Goal: Entertainment & Leisure: Browse casually

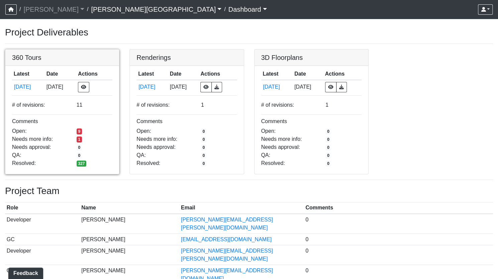
click at [59, 49] on link at bounding box center [62, 49] width 114 height 0
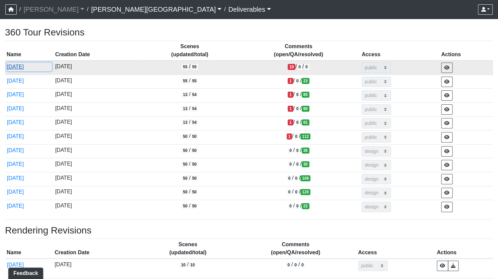
click at [17, 67] on button "[DATE]" at bounding box center [29, 67] width 45 height 9
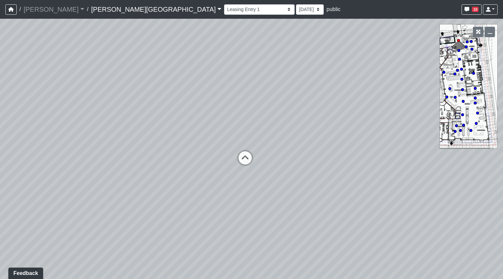
drag, startPoint x: 279, startPoint y: 196, endPoint x: 256, endPoint y: 123, distance: 76.3
click at [256, 123] on div "Loading... Coffee Bar" at bounding box center [251, 149] width 503 height 260
click at [244, 156] on icon at bounding box center [245, 161] width 20 height 20
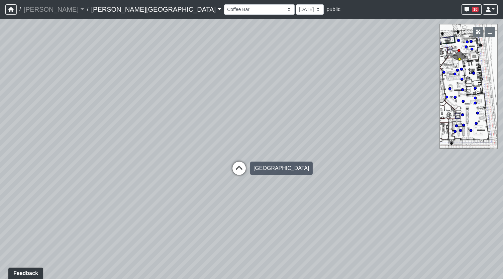
click at [237, 169] on icon at bounding box center [239, 171] width 20 height 20
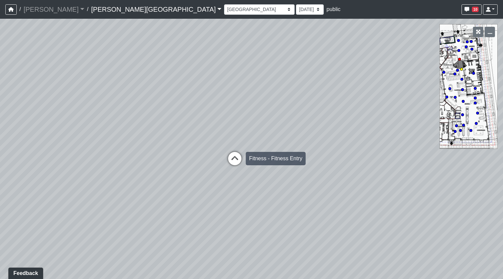
click at [234, 161] on icon at bounding box center [235, 162] width 20 height 20
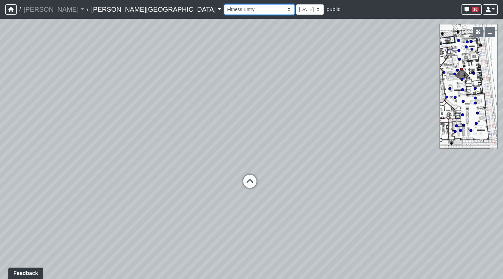
click at [224, 7] on select "Hallway Hospitality Bar Package Room Package Room Entry Pool Courtyard Entry 1 …" at bounding box center [259, 9] width 71 height 10
click at [224, 4] on select "Hallway Hospitality Bar Package Room Package Room Entry Pool Courtyard Entry 1 …" at bounding box center [259, 9] width 71 height 10
drag, startPoint x: 296, startPoint y: 197, endPoint x: 163, endPoint y: 68, distance: 185.3
click at [163, 68] on div "Loading... Coffee Bar Loading... [GEOGRAPHIC_DATA] Loading... Leasing Entry 1 L…" at bounding box center [251, 149] width 503 height 260
drag, startPoint x: 314, startPoint y: 142, endPoint x: 86, endPoint y: 155, distance: 228.3
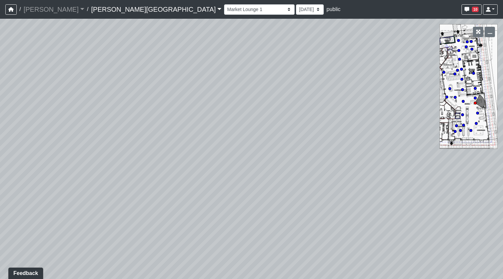
click at [86, 155] on div "Loading... Coffee Bar Loading... [GEOGRAPHIC_DATA] Loading... Leasing Entry 1 L…" at bounding box center [251, 149] width 503 height 260
drag, startPoint x: 277, startPoint y: 171, endPoint x: 41, endPoint y: 148, distance: 237.1
click at [41, 148] on div "Loading... Coffee Bar Loading... [GEOGRAPHIC_DATA] Loading... Leasing Entry 1 L…" at bounding box center [251, 149] width 503 height 260
drag, startPoint x: 263, startPoint y: 149, endPoint x: 15, endPoint y: 138, distance: 247.9
click at [15, 138] on div "Loading... Coffee Bar Loading... [GEOGRAPHIC_DATA] Loading... Leasing Entry 1 L…" at bounding box center [251, 149] width 503 height 260
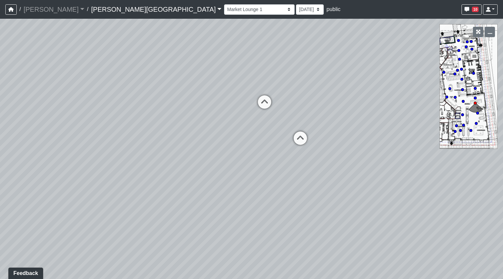
drag, startPoint x: 217, startPoint y: 101, endPoint x: 225, endPoint y: 200, distance: 99.6
click at [225, 200] on div "Loading... Coffee Bar Loading... [GEOGRAPHIC_DATA] Loading... Leasing Entry 1 L…" at bounding box center [251, 149] width 503 height 260
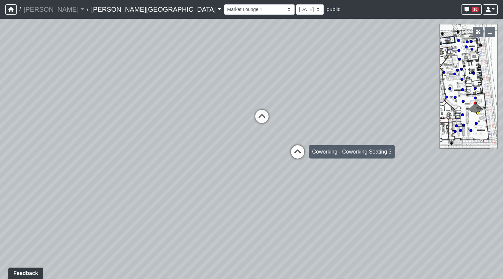
click at [300, 151] on icon at bounding box center [297, 155] width 20 height 20
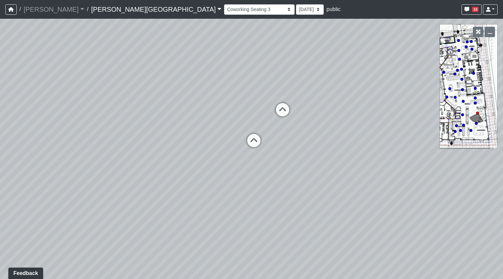
drag, startPoint x: 358, startPoint y: 180, endPoint x: 287, endPoint y: 160, distance: 73.0
click at [287, 160] on div "Loading... Coffee Bar Loading... [GEOGRAPHIC_DATA] Loading... Leasing Entry 1 L…" at bounding box center [251, 149] width 503 height 260
drag, startPoint x: 339, startPoint y: 148, endPoint x: 314, endPoint y: 154, distance: 25.9
click at [314, 154] on div "Loading... Coffee Bar Loading... [GEOGRAPHIC_DATA] Loading... Leasing Entry 1 L…" at bounding box center [251, 149] width 503 height 260
drag, startPoint x: 341, startPoint y: 133, endPoint x: 92, endPoint y: 149, distance: 249.2
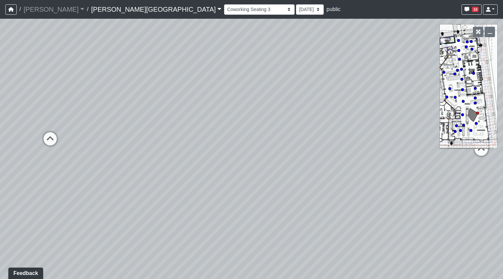
click at [92, 149] on div "Loading... Coffee Bar Loading... [GEOGRAPHIC_DATA] Loading... Leasing Entry 1 L…" at bounding box center [251, 149] width 503 height 260
drag, startPoint x: 257, startPoint y: 183, endPoint x: 390, endPoint y: 161, distance: 135.5
click at [390, 161] on div "Loading... Coffee Bar Loading... [GEOGRAPHIC_DATA] Loading... Leasing Entry 1 L…" at bounding box center [251, 149] width 503 height 260
drag, startPoint x: 244, startPoint y: 147, endPoint x: 361, endPoint y: 137, distance: 117.8
click at [361, 137] on div "Loading... Coffee Bar Loading... [GEOGRAPHIC_DATA] Loading... Leasing Entry 1 L…" at bounding box center [251, 149] width 503 height 260
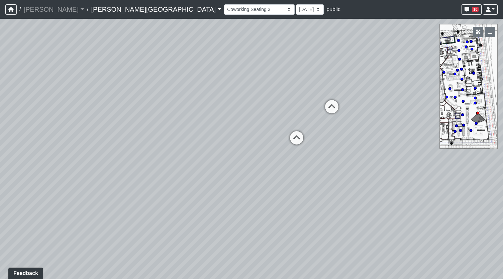
drag, startPoint x: 156, startPoint y: 131, endPoint x: 245, endPoint y: 134, distance: 89.0
click at [245, 134] on div "Loading... Coffee Bar Loading... [GEOGRAPHIC_DATA] Loading... Leasing Entry 1 L…" at bounding box center [251, 149] width 503 height 260
click at [335, 103] on icon at bounding box center [332, 110] width 20 height 20
select select "14aSjyWGB2RM1SNAaZHPuh"
drag, startPoint x: 144, startPoint y: 86, endPoint x: 466, endPoint y: 82, distance: 321.9
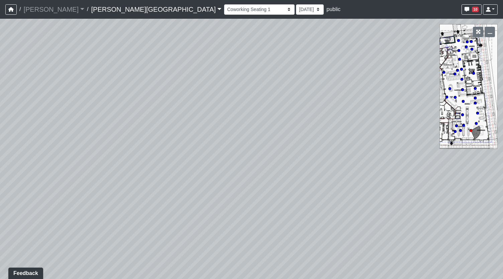
click at [466, 82] on div "Loading... Coffee Bar Loading... [GEOGRAPHIC_DATA] Loading... Leasing Entry 1 L…" at bounding box center [251, 149] width 503 height 260
drag, startPoint x: 249, startPoint y: 145, endPoint x: 409, endPoint y: 128, distance: 160.6
click at [409, 128] on div "Loading... Coffee Bar Loading... [GEOGRAPHIC_DATA] Loading... Leasing Entry 1 L…" at bounding box center [251, 149] width 503 height 260
drag, startPoint x: 320, startPoint y: 91, endPoint x: 265, endPoint y: 67, distance: 60.5
click at [265, 67] on div "Loading... Coffee Bar Loading... [GEOGRAPHIC_DATA] Loading... Leasing Entry 1 L…" at bounding box center [251, 149] width 503 height 260
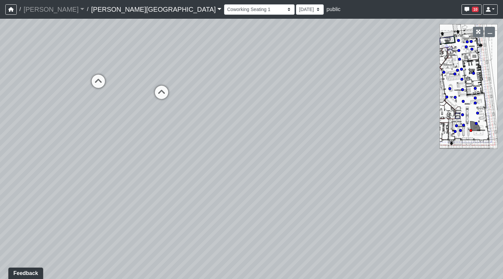
drag, startPoint x: 122, startPoint y: 48, endPoint x: 317, endPoint y: 54, distance: 194.6
click at [317, 54] on div "Loading... Coffee Bar Loading... [GEOGRAPHIC_DATA] Loading... Leasing Entry 1 L…" at bounding box center [251, 149] width 503 height 260
drag, startPoint x: 113, startPoint y: 103, endPoint x: 243, endPoint y: 136, distance: 134.6
click at [243, 136] on div "Loading... Coffee Bar Loading... [GEOGRAPHIC_DATA] Loading... Leasing Entry 1 L…" at bounding box center [251, 149] width 503 height 260
drag, startPoint x: 243, startPoint y: 136, endPoint x: 219, endPoint y: 130, distance: 24.8
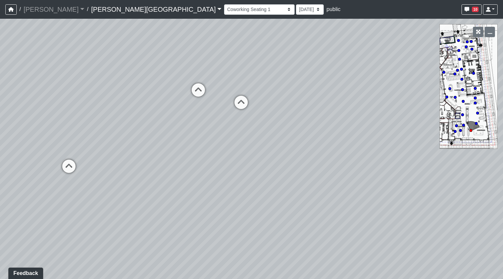
click at [219, 130] on div "Loading... Coffee Bar Loading... [GEOGRAPHIC_DATA] Loading... Leasing Entry 1 L…" at bounding box center [251, 149] width 503 height 260
drag, startPoint x: 223, startPoint y: 135, endPoint x: 248, endPoint y: 137, distance: 25.5
click at [248, 137] on div "Loading... Coffee Bar Loading... [GEOGRAPHIC_DATA] Loading... Leasing Entry 1 L…" at bounding box center [251, 149] width 503 height 260
